Goal: Information Seeking & Learning: Learn about a topic

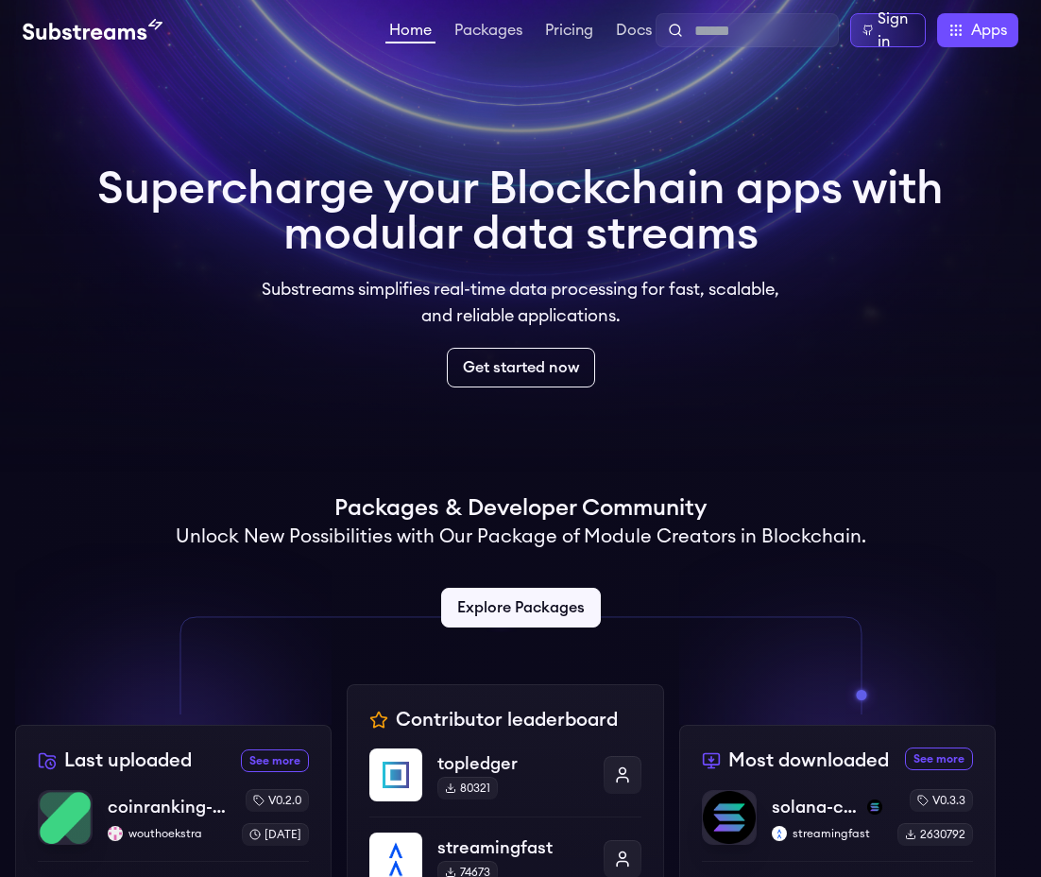
click at [780, 152] on div "Supercharge your Blockchain apps with modular data streams Substreams simplifie…" at bounding box center [520, 276] width 877 height 251
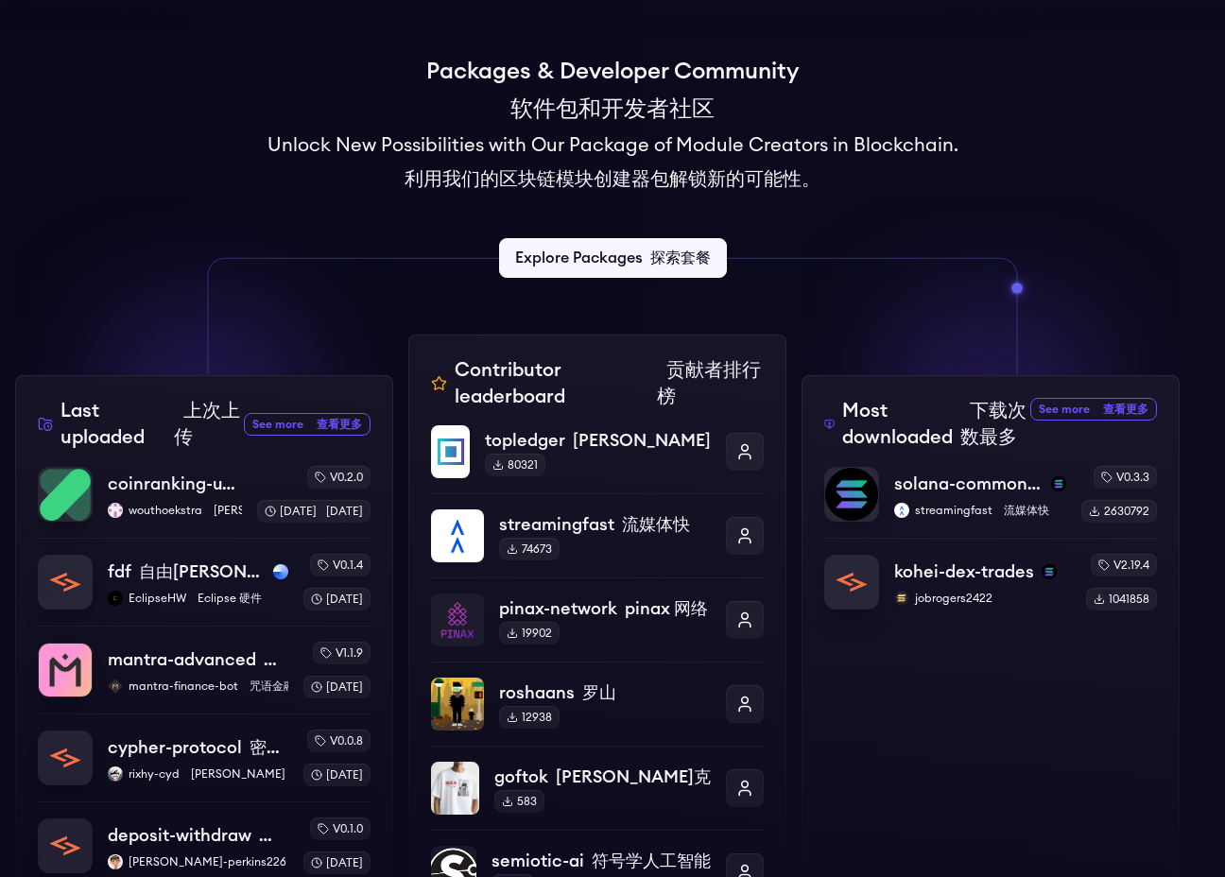
scroll to position [424, 0]
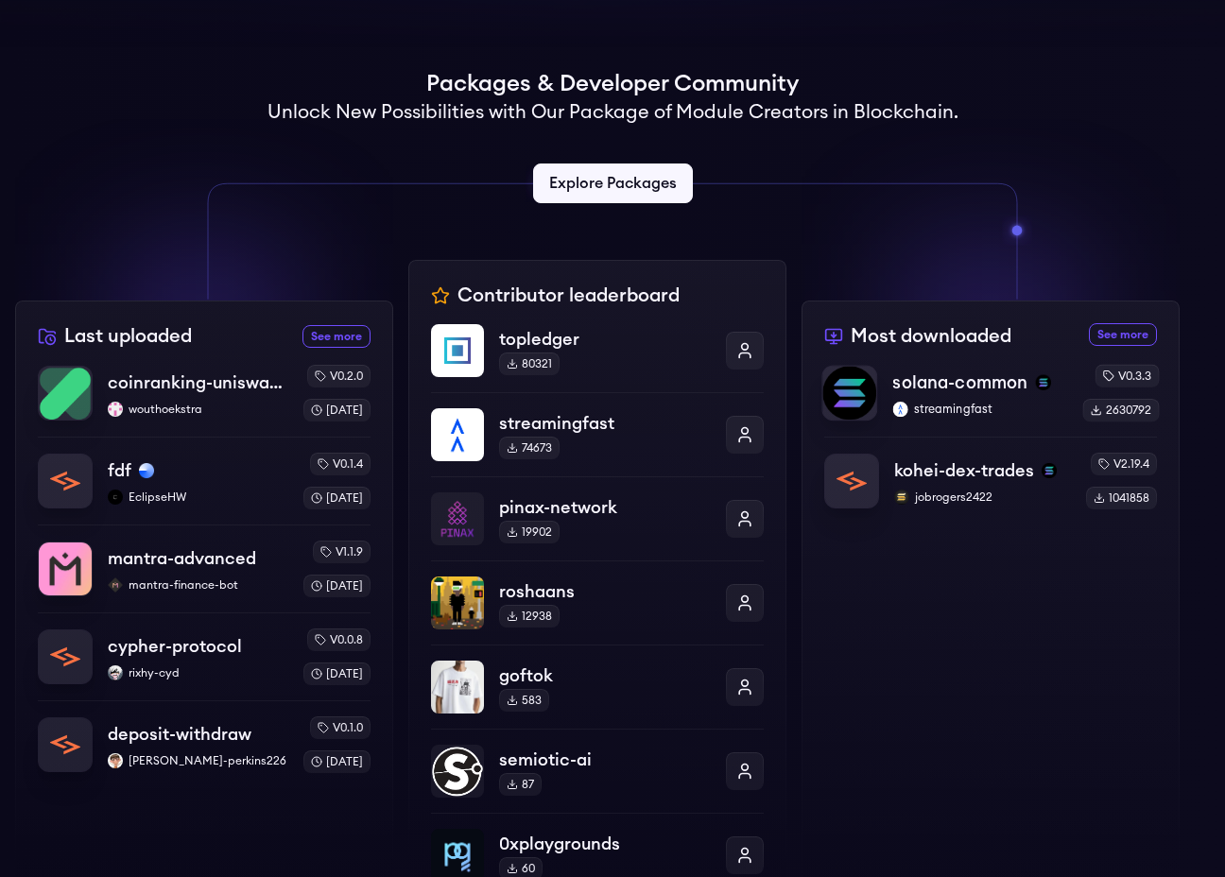
click at [944, 382] on p "solana-common" at bounding box center [959, 382] width 135 height 26
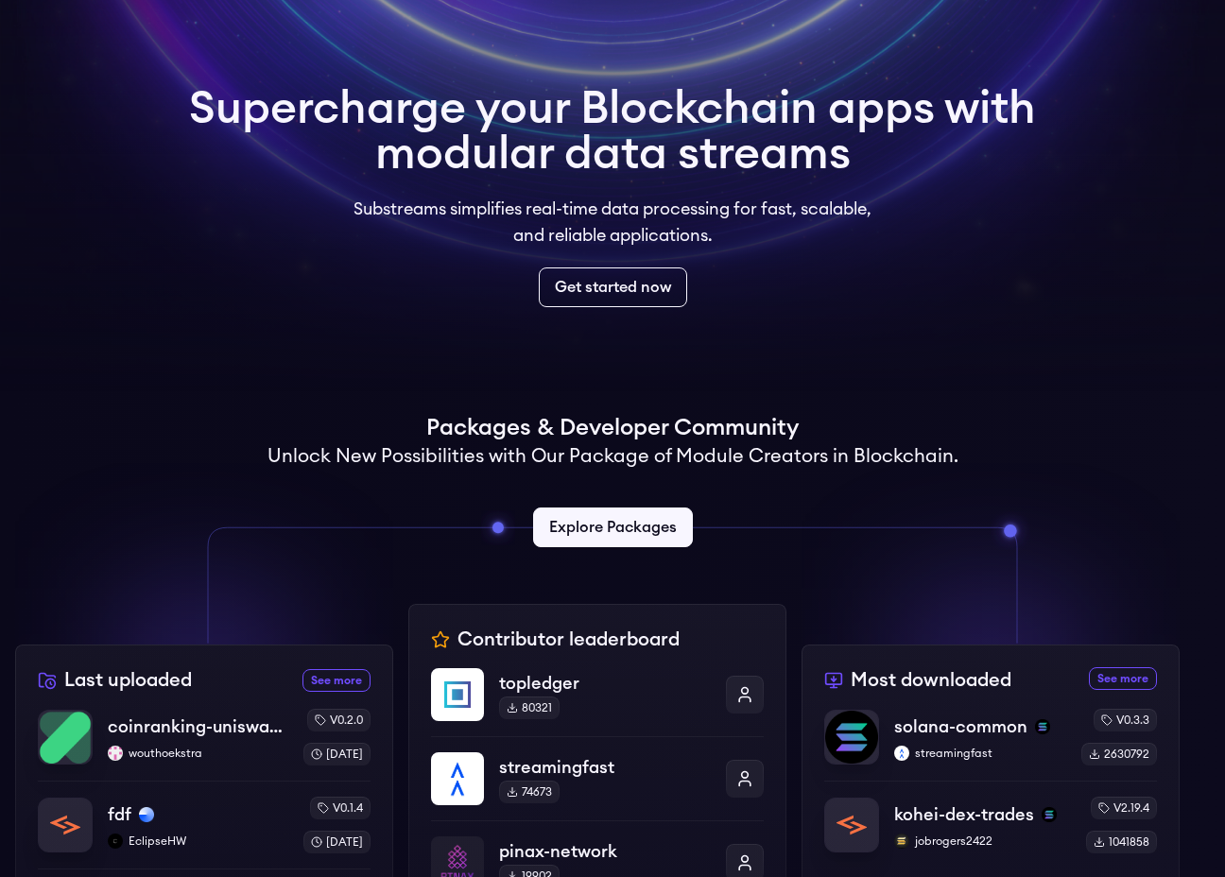
scroll to position [0, 0]
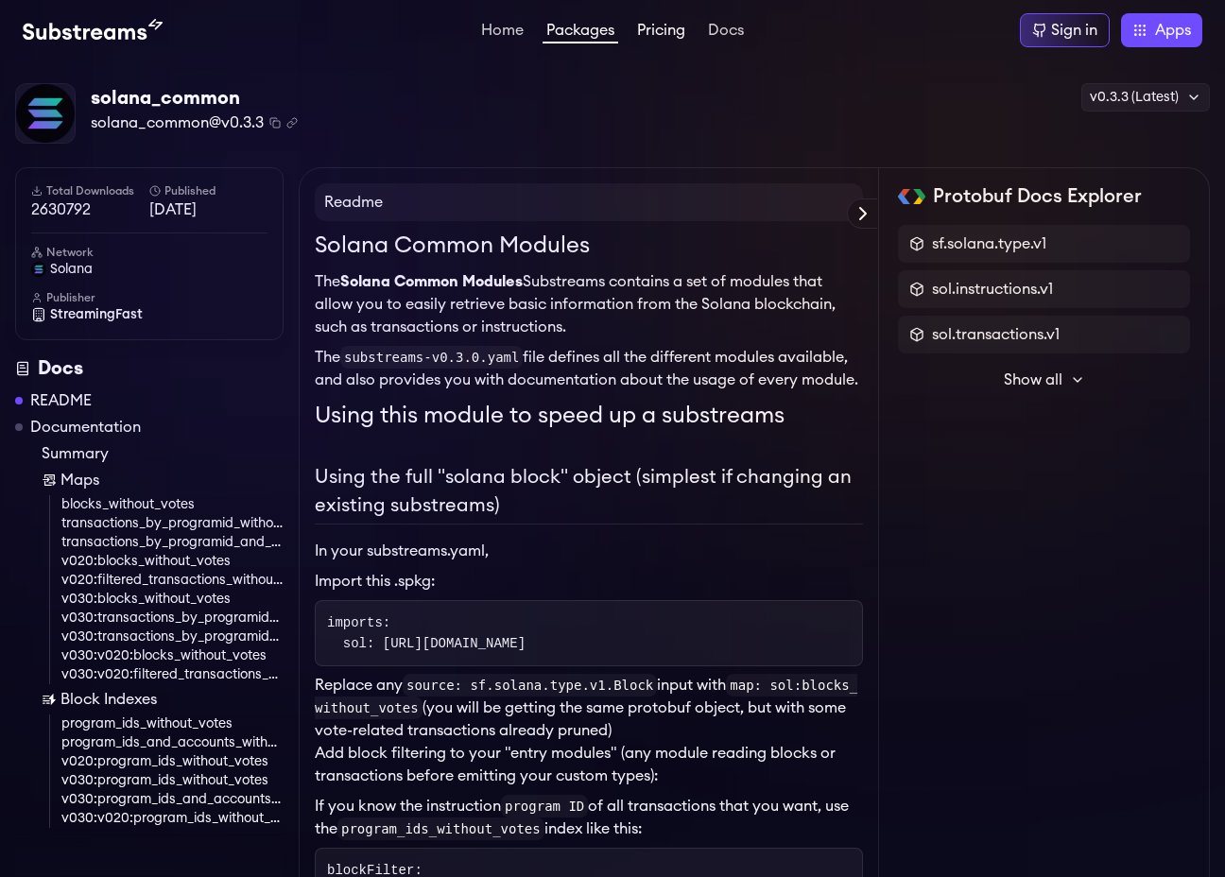
click at [664, 35] on link "Pricing" at bounding box center [661, 32] width 56 height 19
click at [716, 24] on link "Docs" at bounding box center [725, 32] width 43 height 19
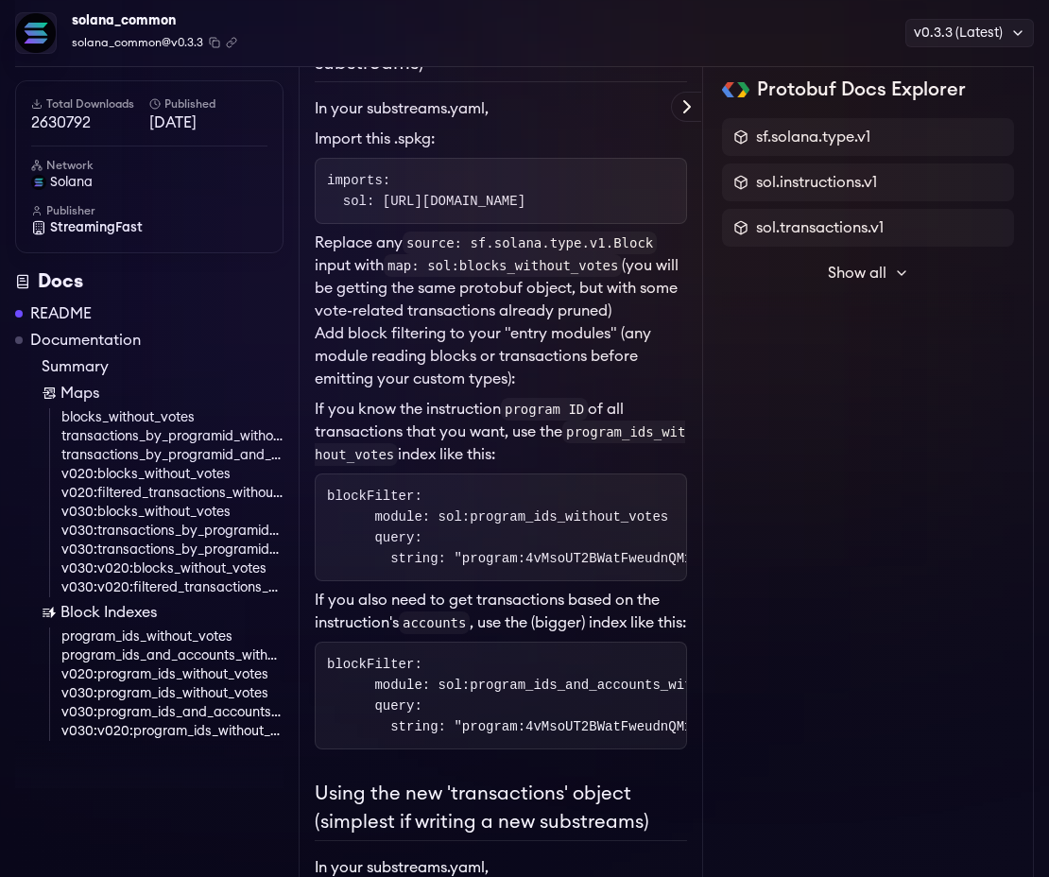
scroll to position [577, 0]
